Goal: Task Accomplishment & Management: Use online tool/utility

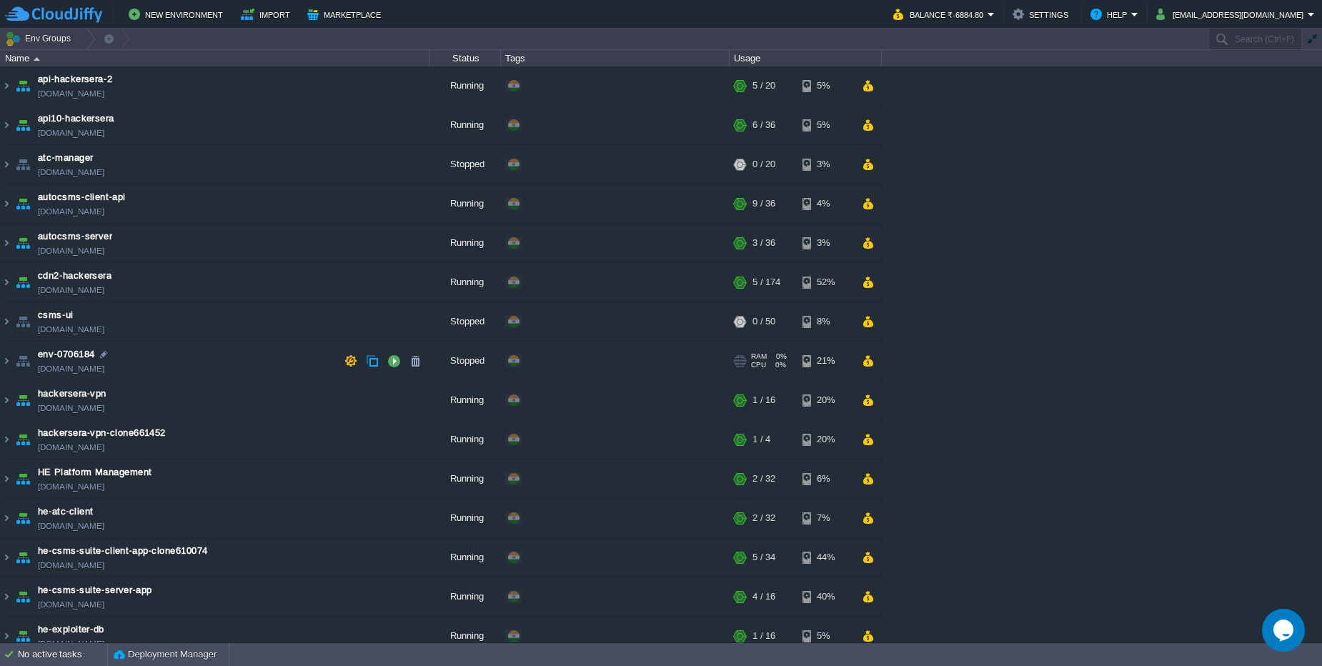
scroll to position [249, 0]
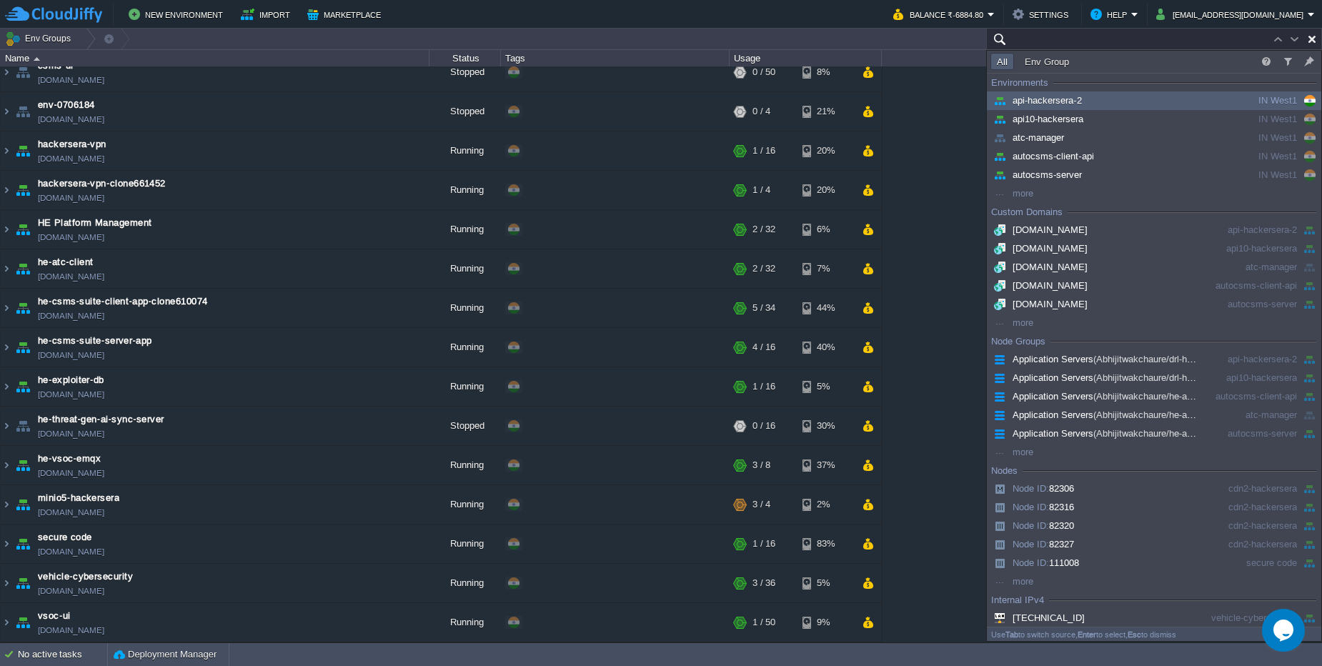
paste input "249455"
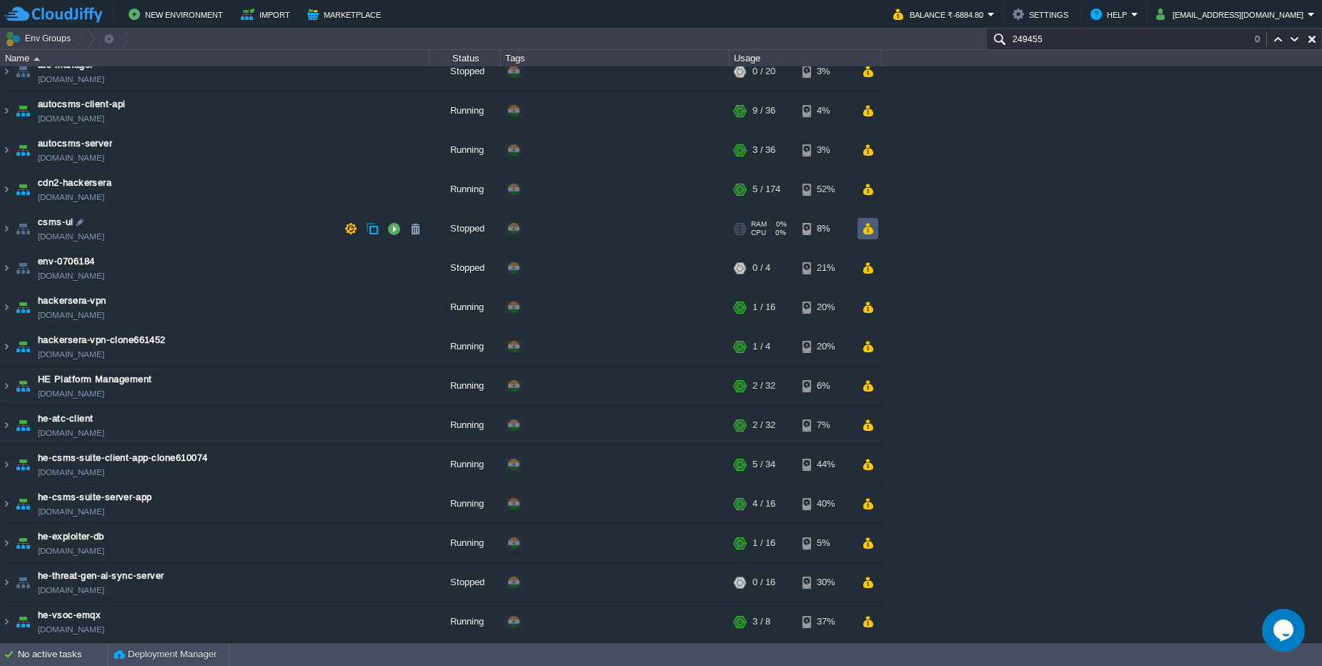
scroll to position [0, 0]
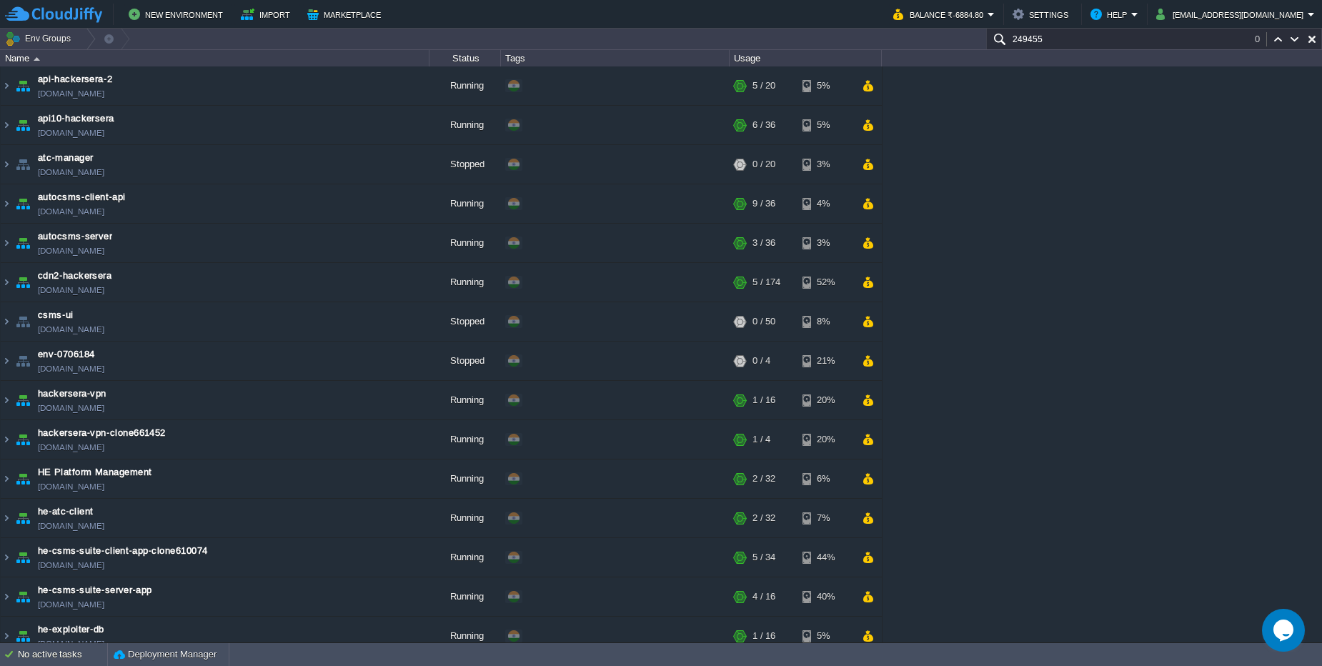
click at [1071, 35] on input "249455" at bounding box center [1154, 39] width 336 height 21
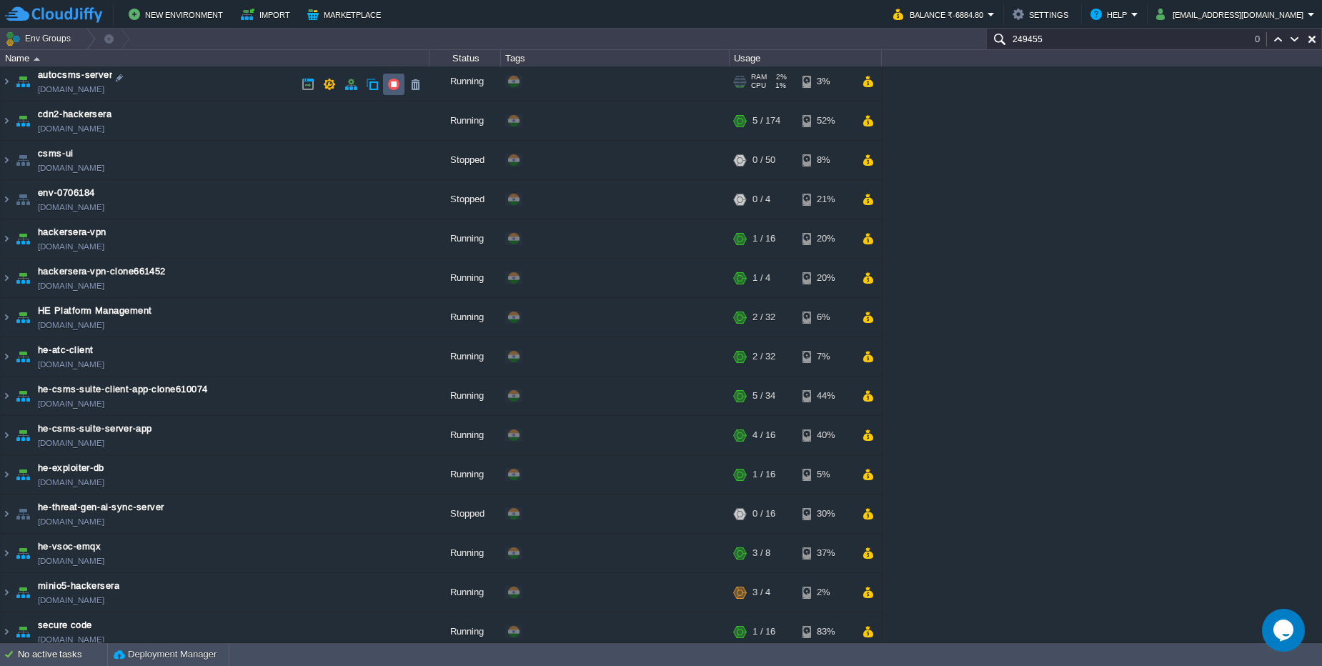
scroll to position [249, 0]
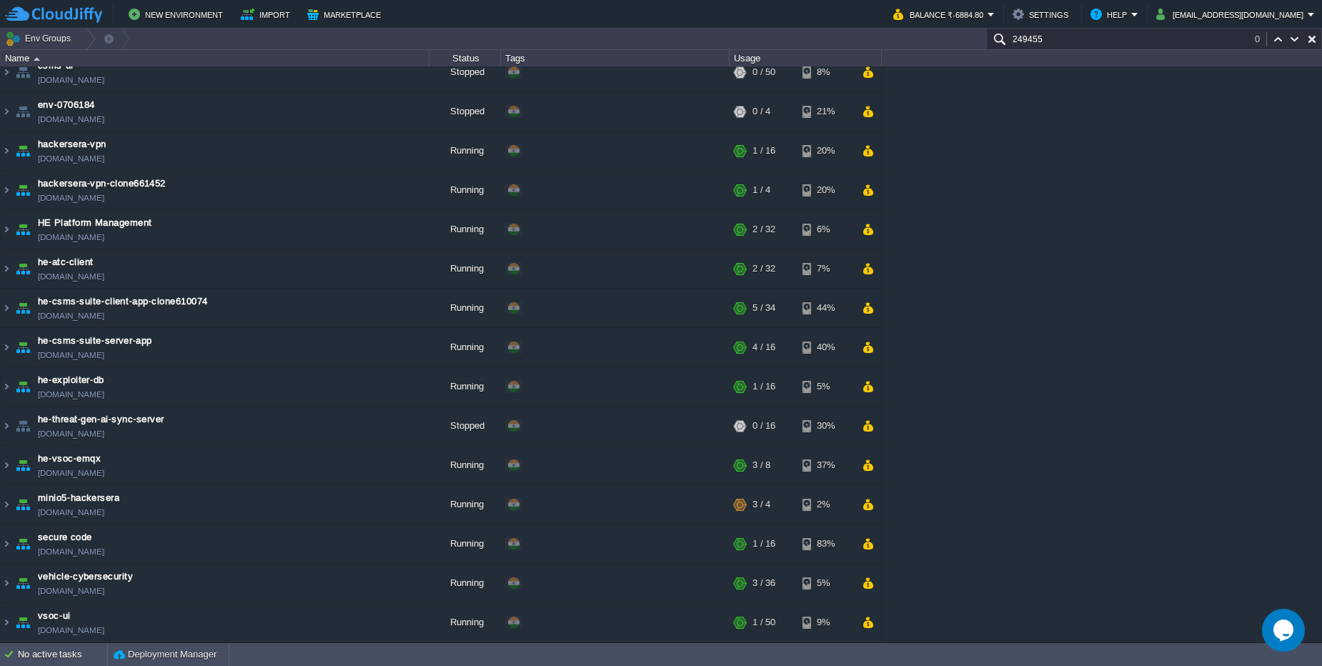
type input "249455"
click at [164, 574] on td "vehicle-cybersecurity [DOMAIN_NAME]" at bounding box center [215, 583] width 429 height 39
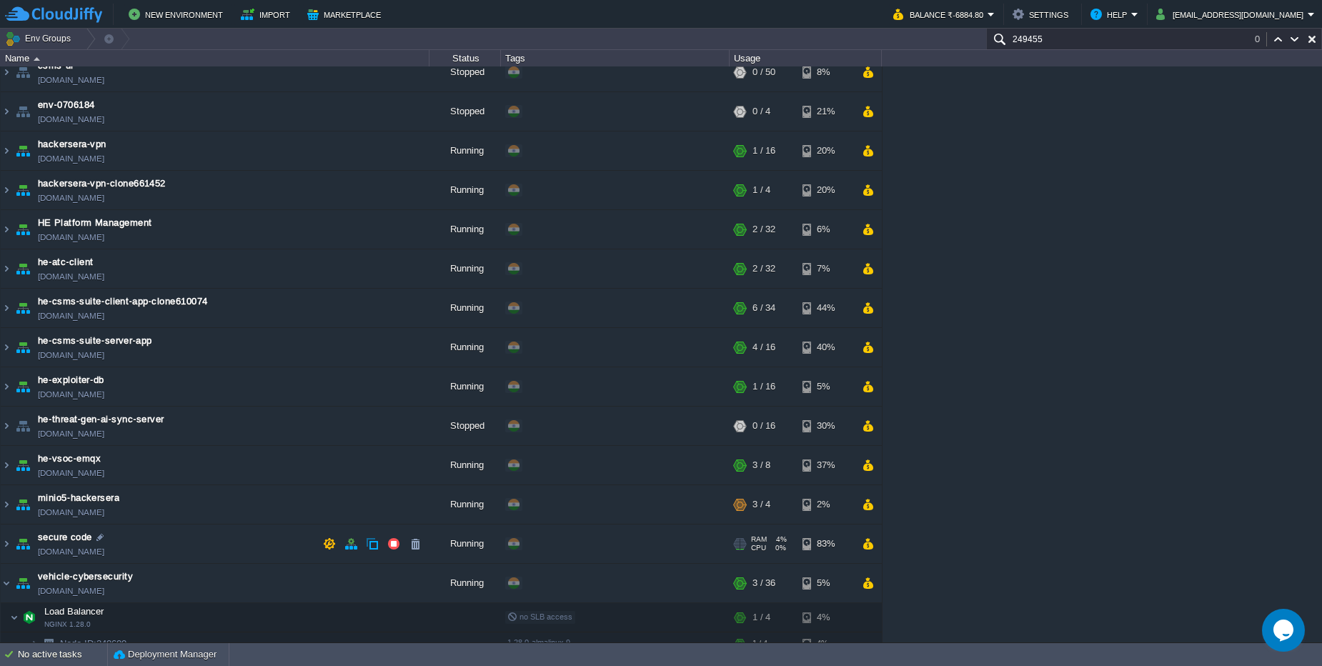
scroll to position [406, 0]
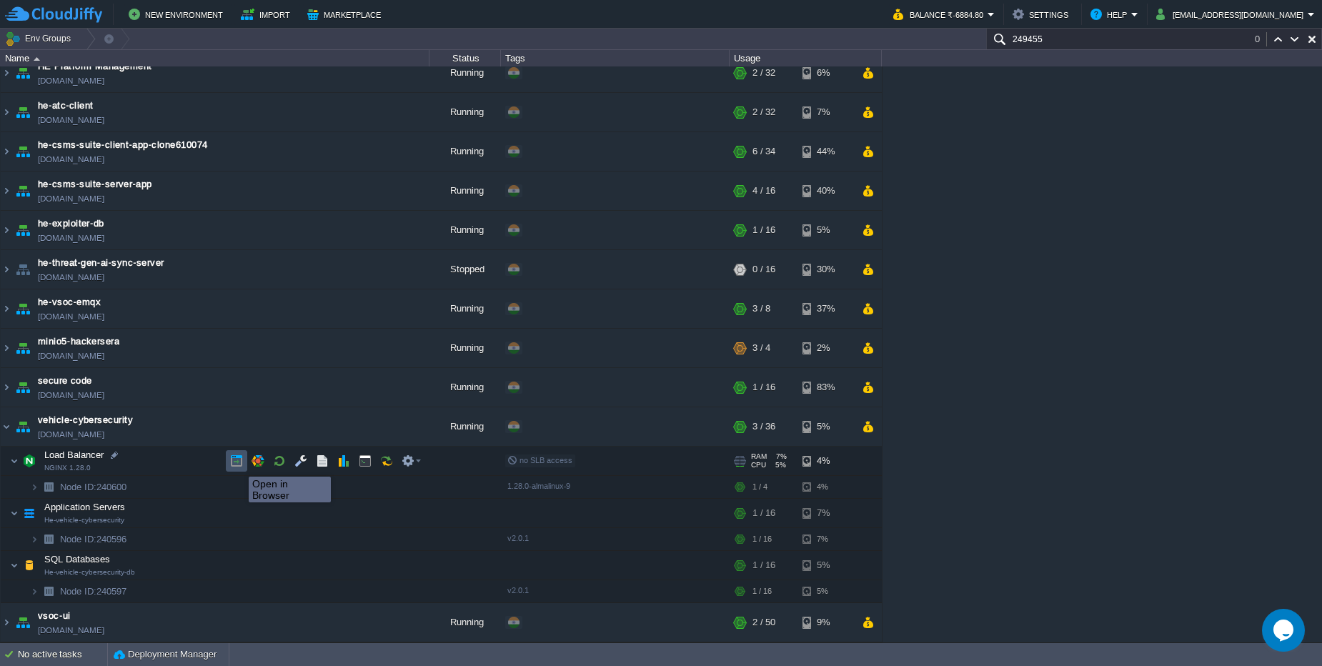
click at [238, 464] on button "button" at bounding box center [236, 460] width 13 height 13
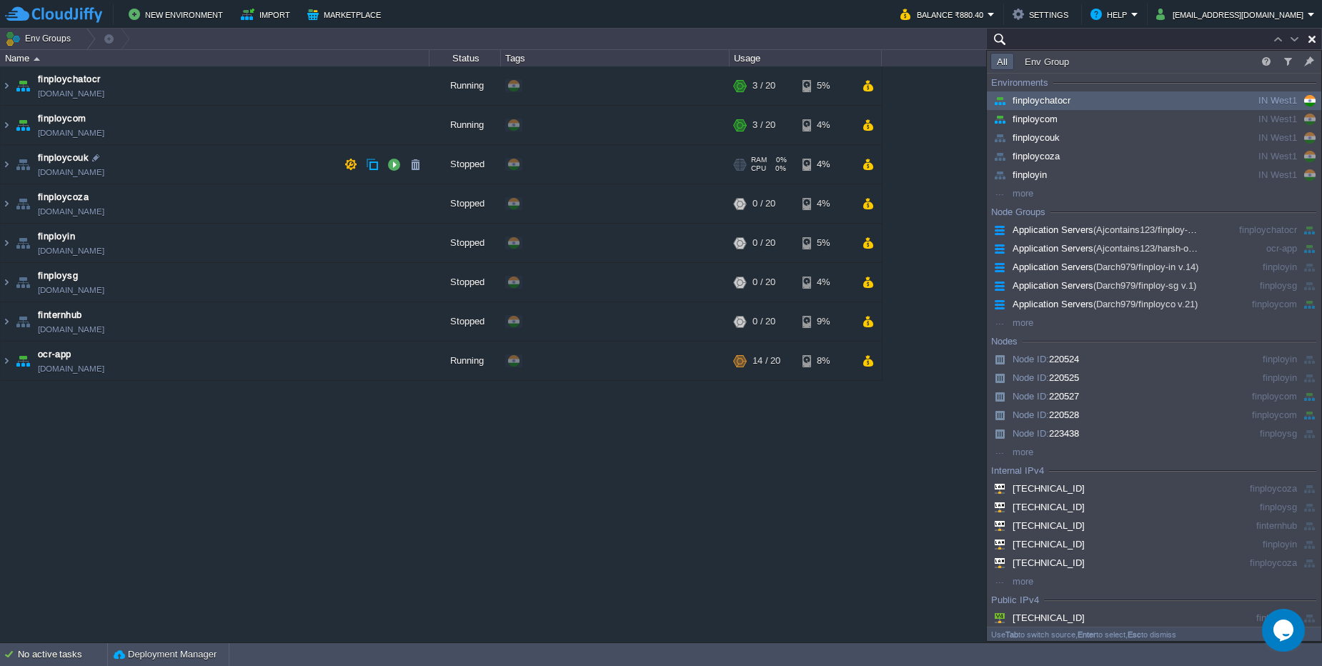
paste input "248328"
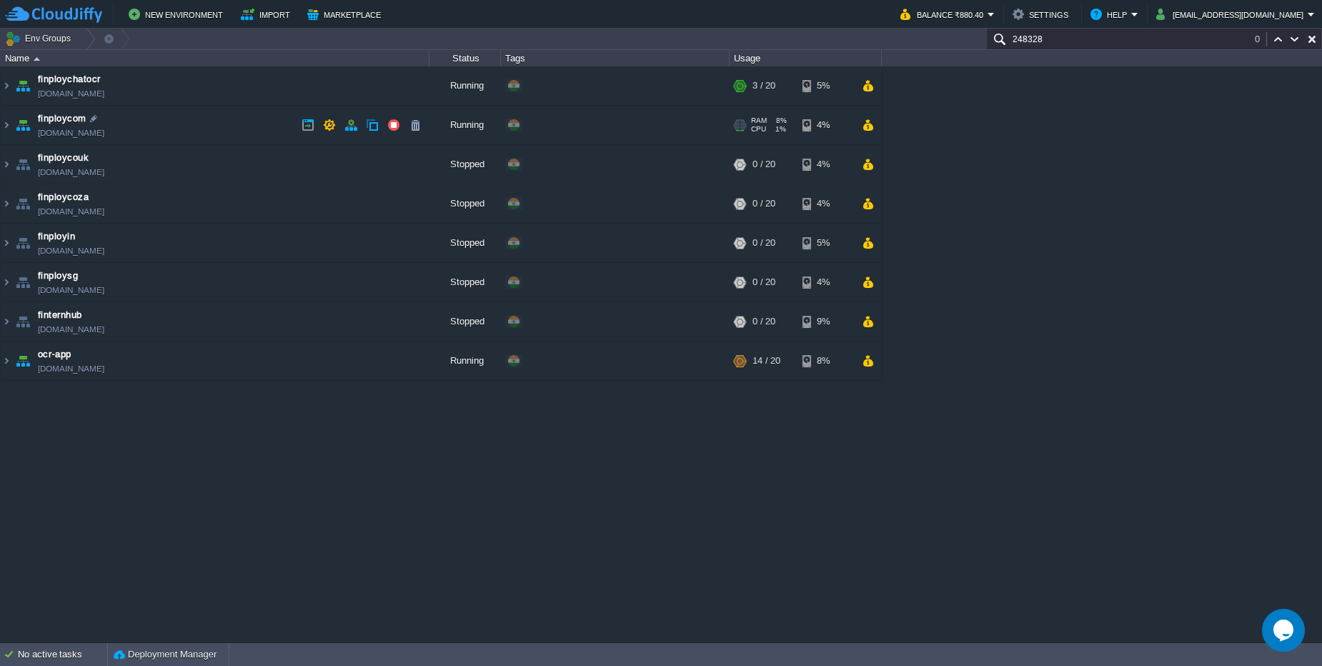
paste input "39473"
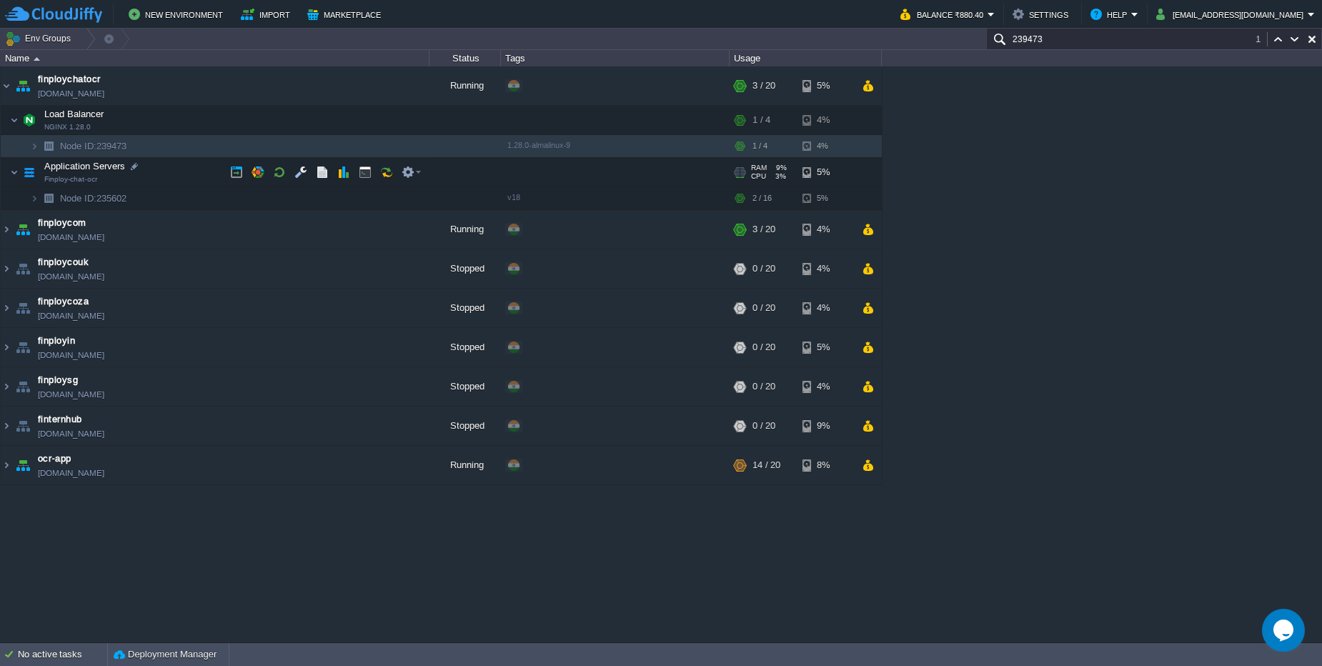
type input "239473"
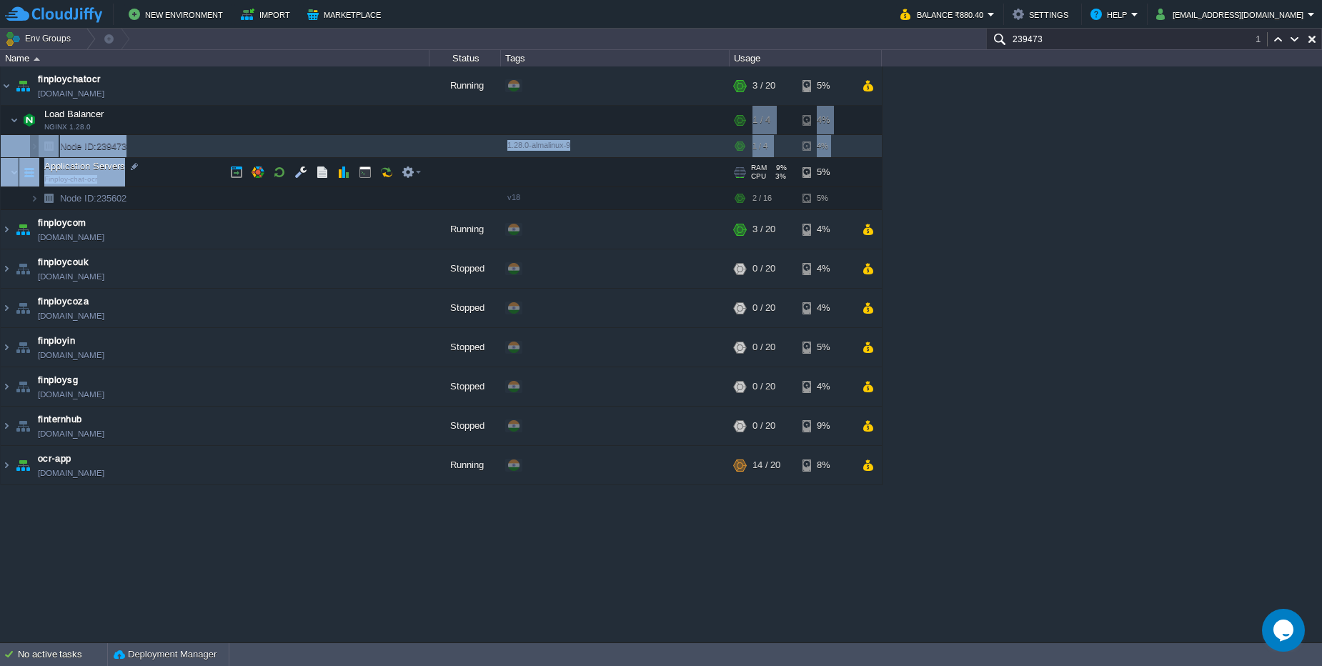
drag, startPoint x: 719, startPoint y: 168, endPoint x: 387, endPoint y: 132, distance: 334.1
click at [388, 131] on table "Load Balancer NGINX 1.28.0 RAM 7% CPU 17% 1 / 4 4% Node ID: 239473 1.28.0-almal…" at bounding box center [441, 158] width 881 height 104
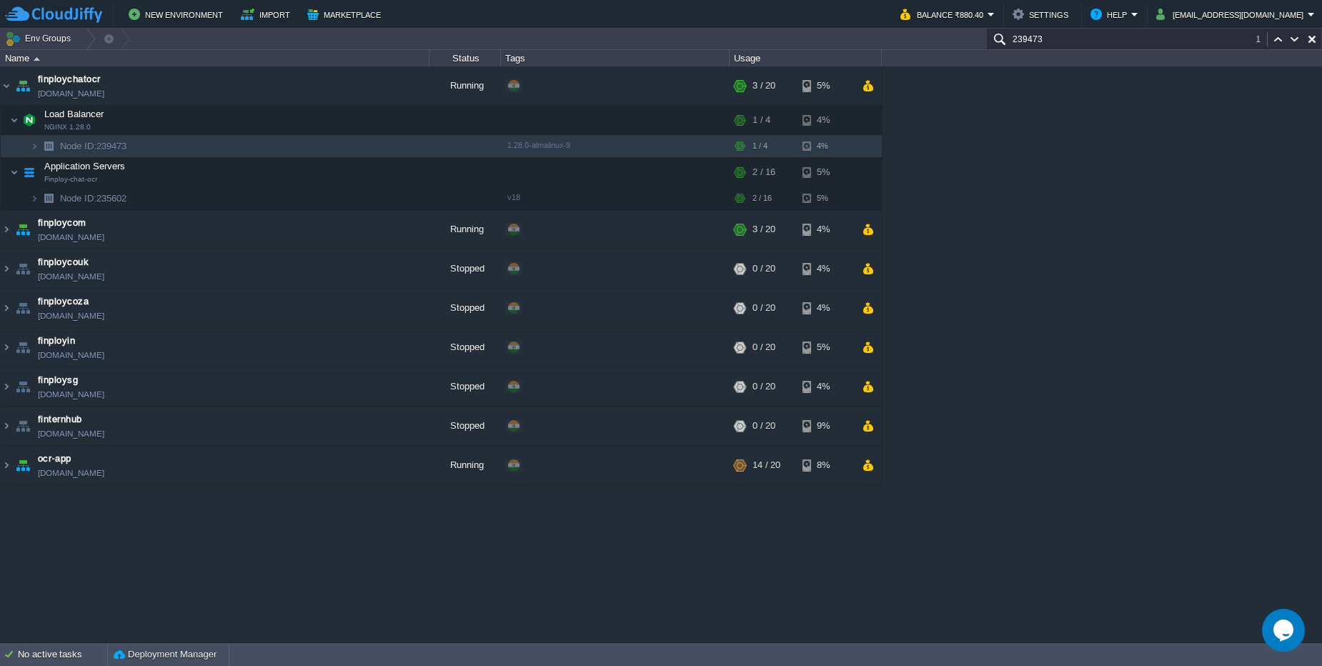
click at [347, 524] on div "finploychatocr finploychatocr.cloudjiffy.net Running + Add to Env Group RAM 9% …" at bounding box center [661, 354] width 1322 height 576
click at [26, 199] on img at bounding box center [20, 193] width 20 height 13
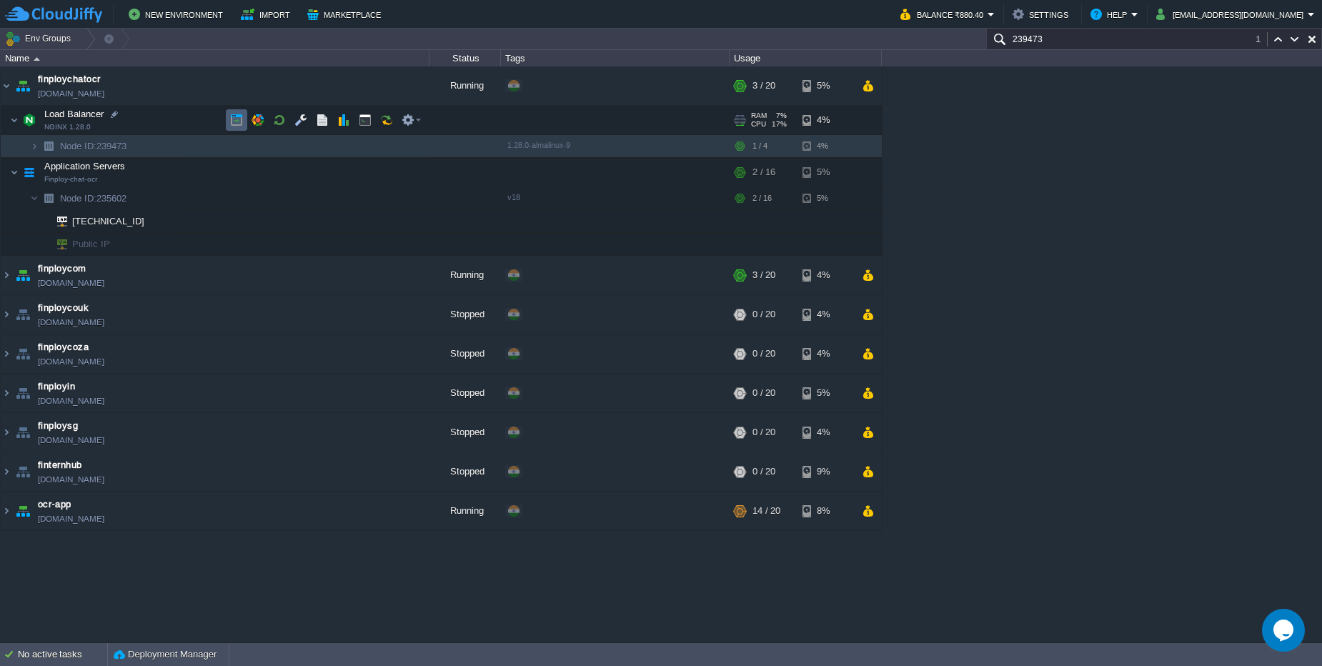
click at [234, 121] on button "button" at bounding box center [236, 120] width 13 height 13
